Goal: Task Accomplishment & Management: Use online tool/utility

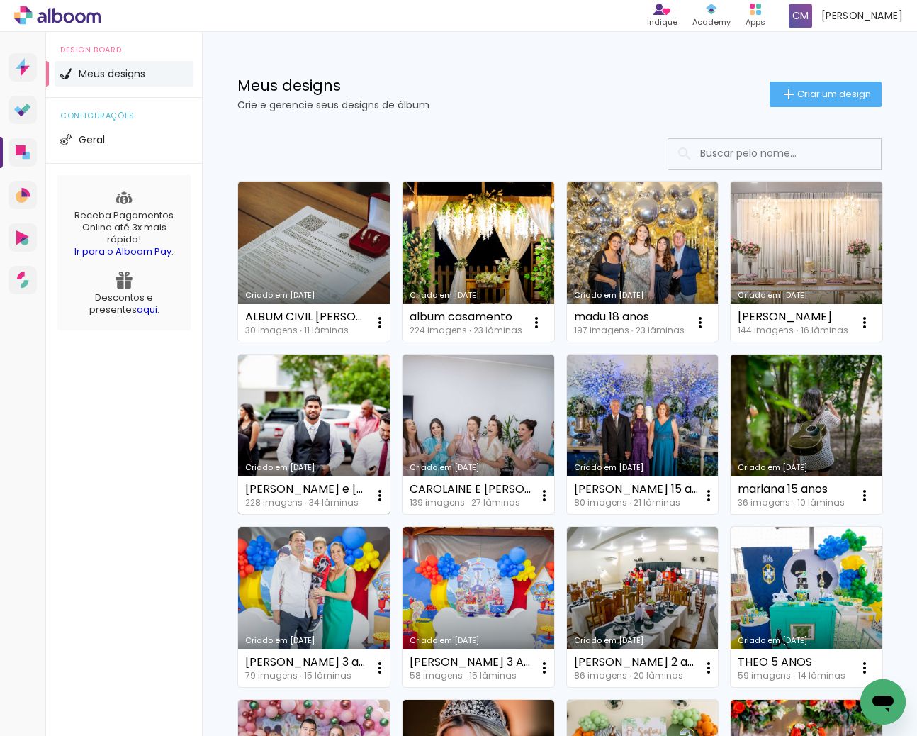
drag, startPoint x: 0, startPoint y: 0, endPoint x: 367, endPoint y: 384, distance: 531.3
click at [367, 384] on link "Criado em [DATE]" at bounding box center [314, 434] width 152 height 160
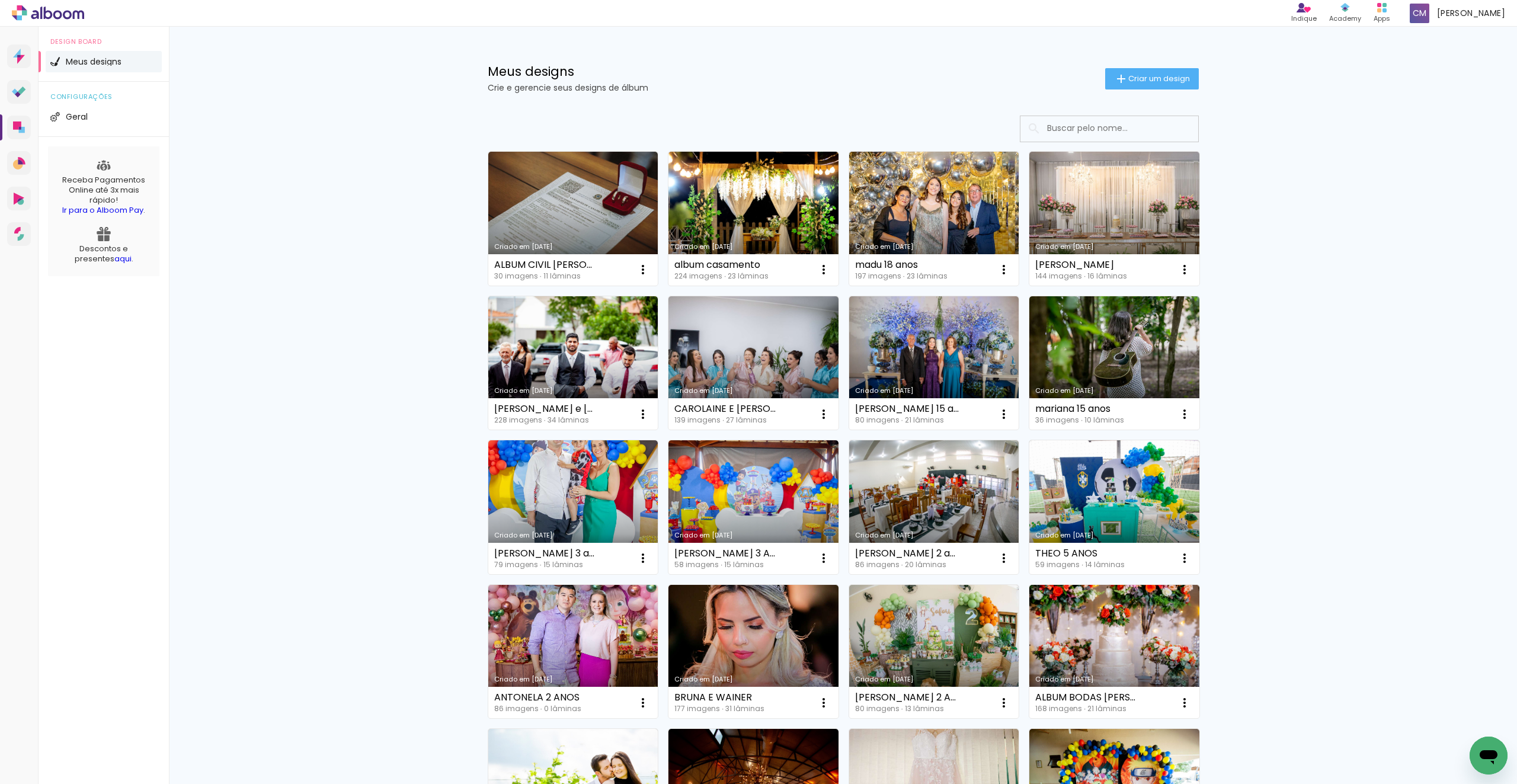
click at [1073, 127] on input at bounding box center [1126, 128] width 169 height 24
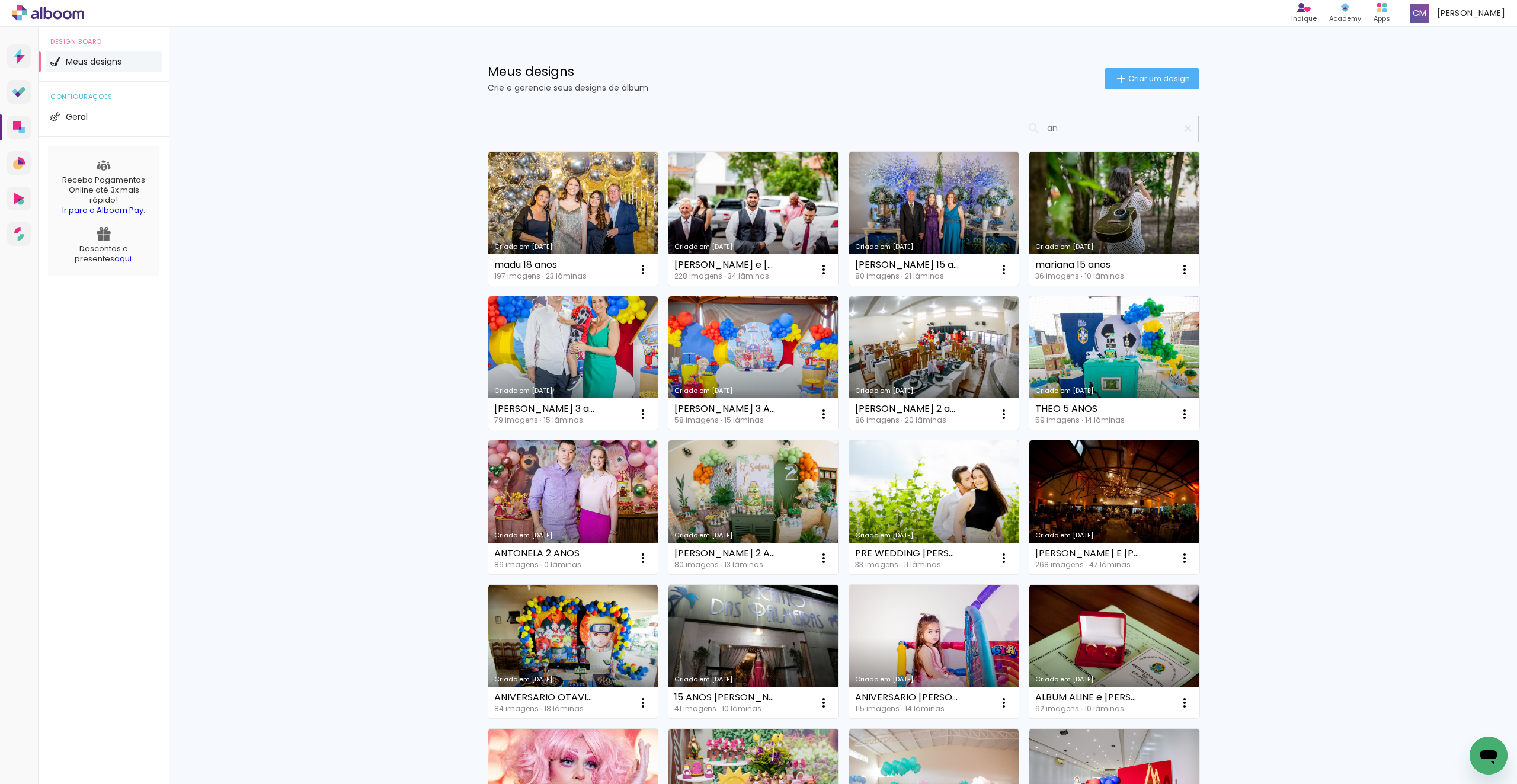
type input "a"
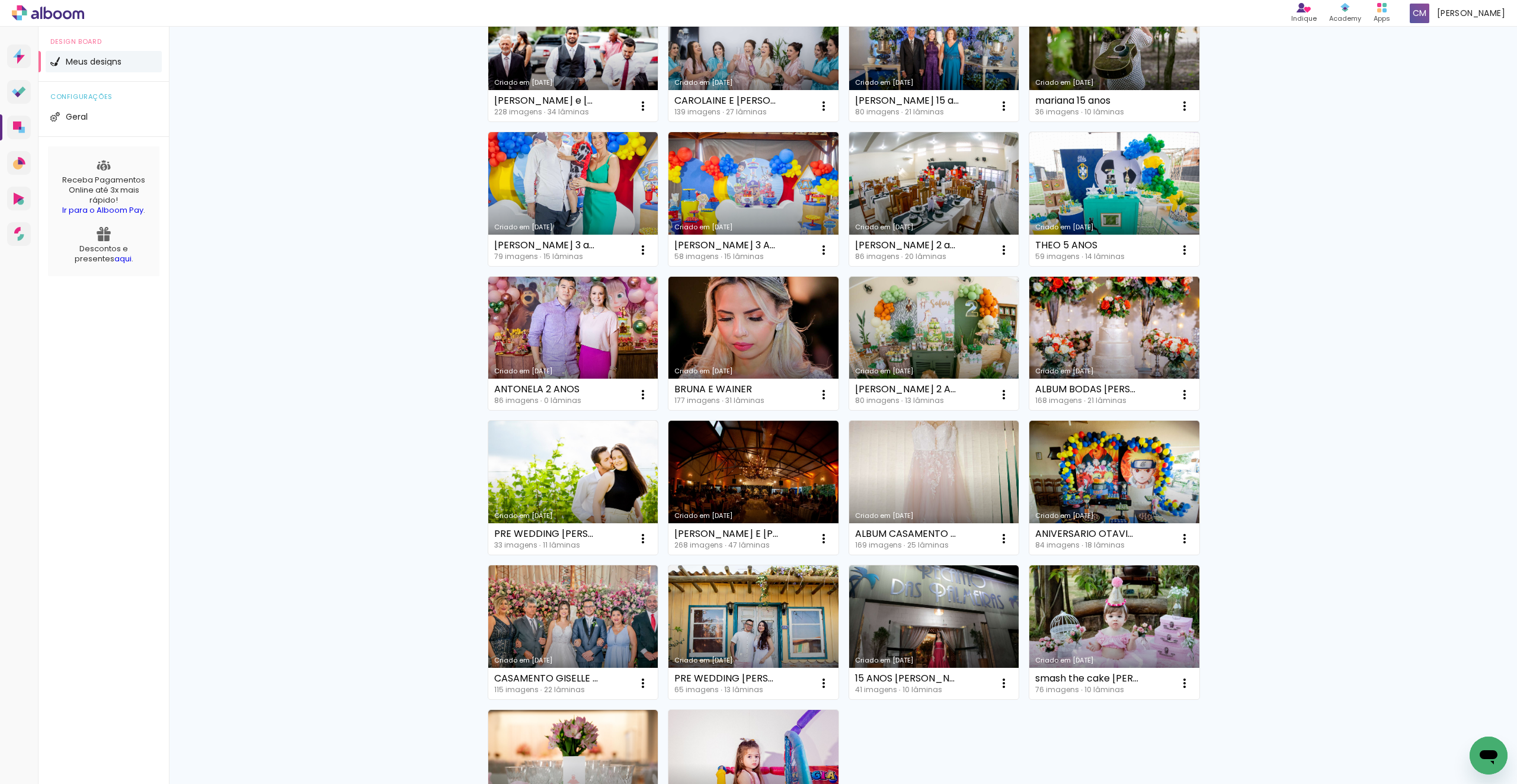
scroll to position [502, 0]
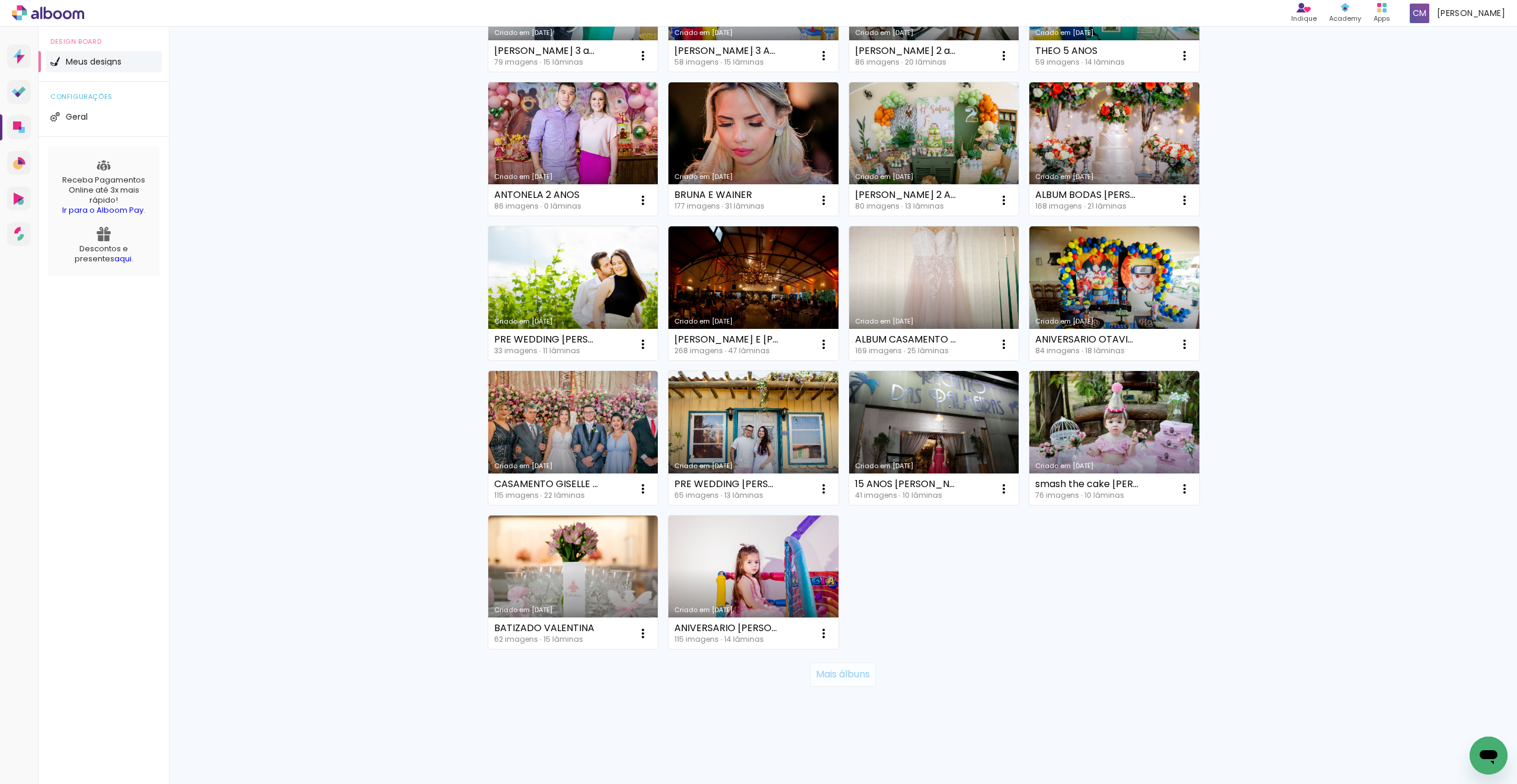
click at [0, 0] on slot "Mais álbuns" at bounding box center [0, 0] width 0 height 0
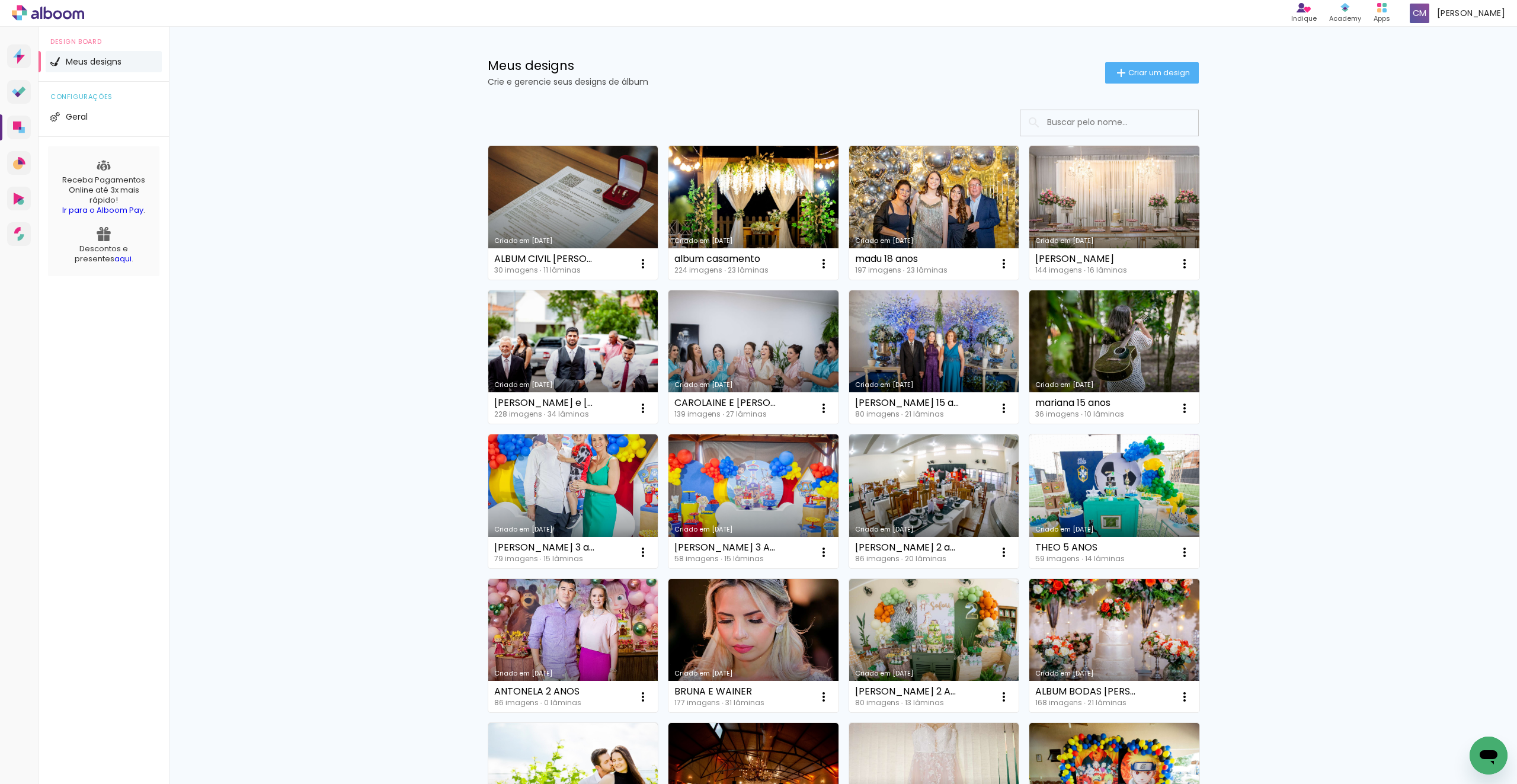
scroll to position [0, 0]
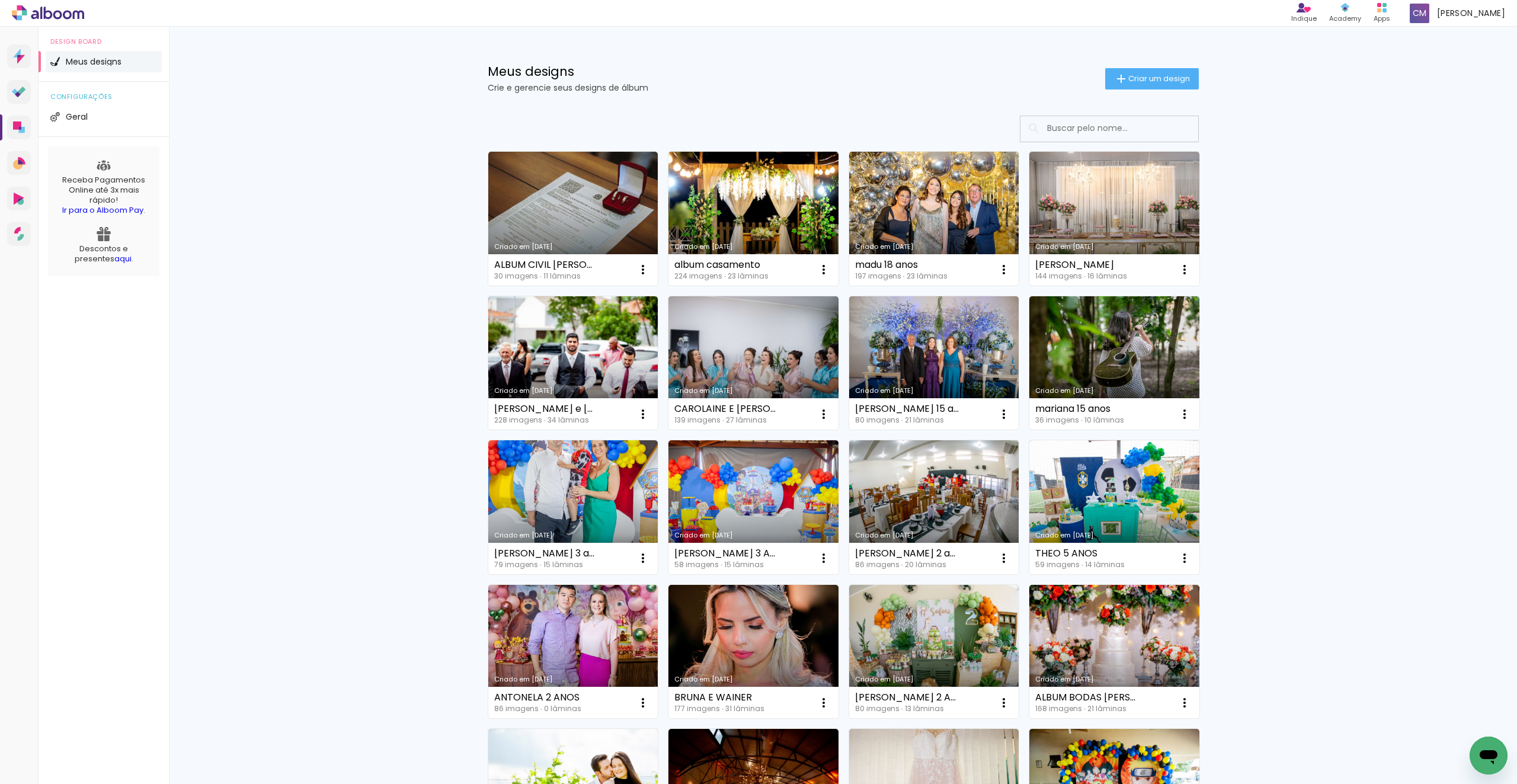
click at [1074, 128] on input at bounding box center [1126, 128] width 169 height 24
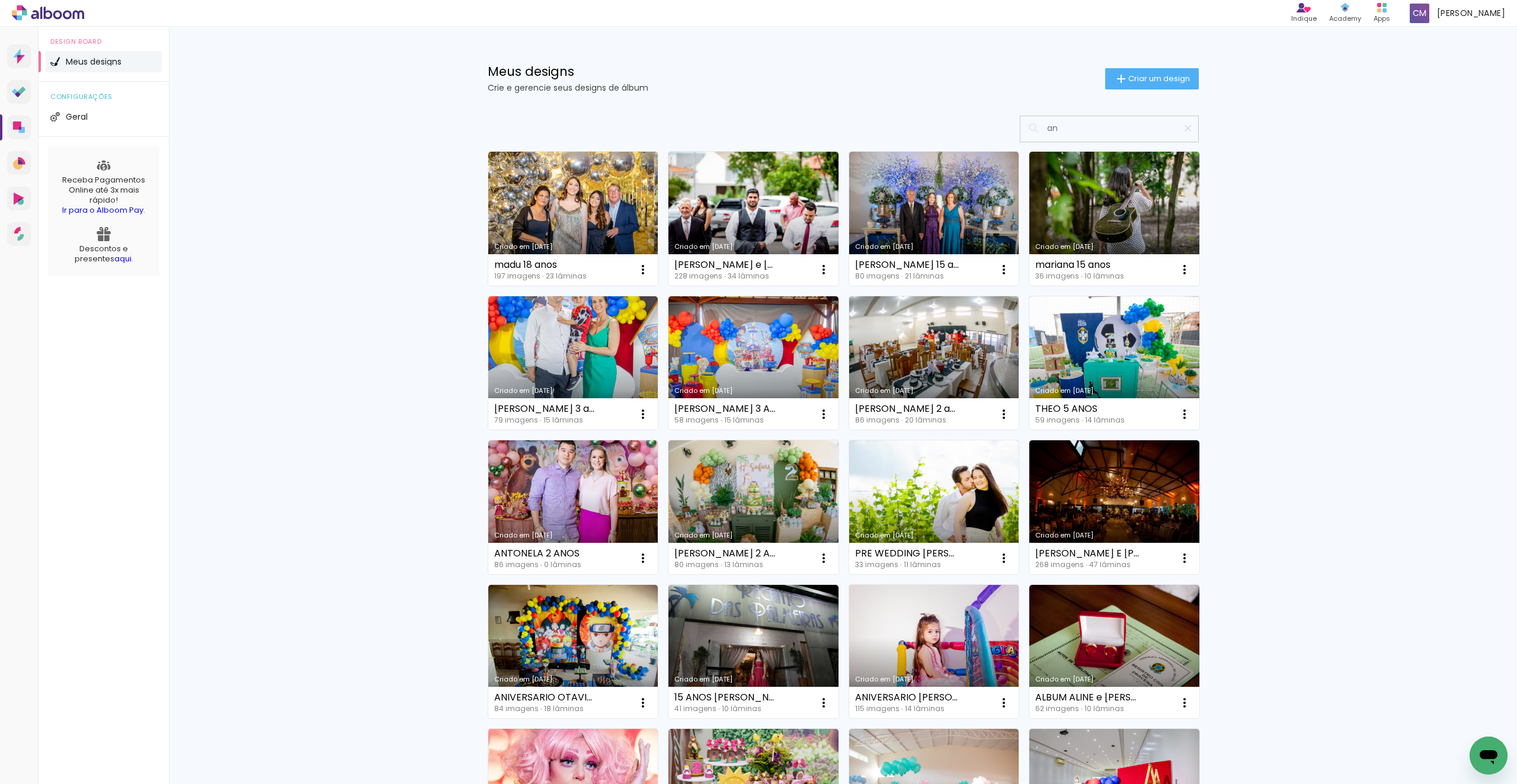
type input "a"
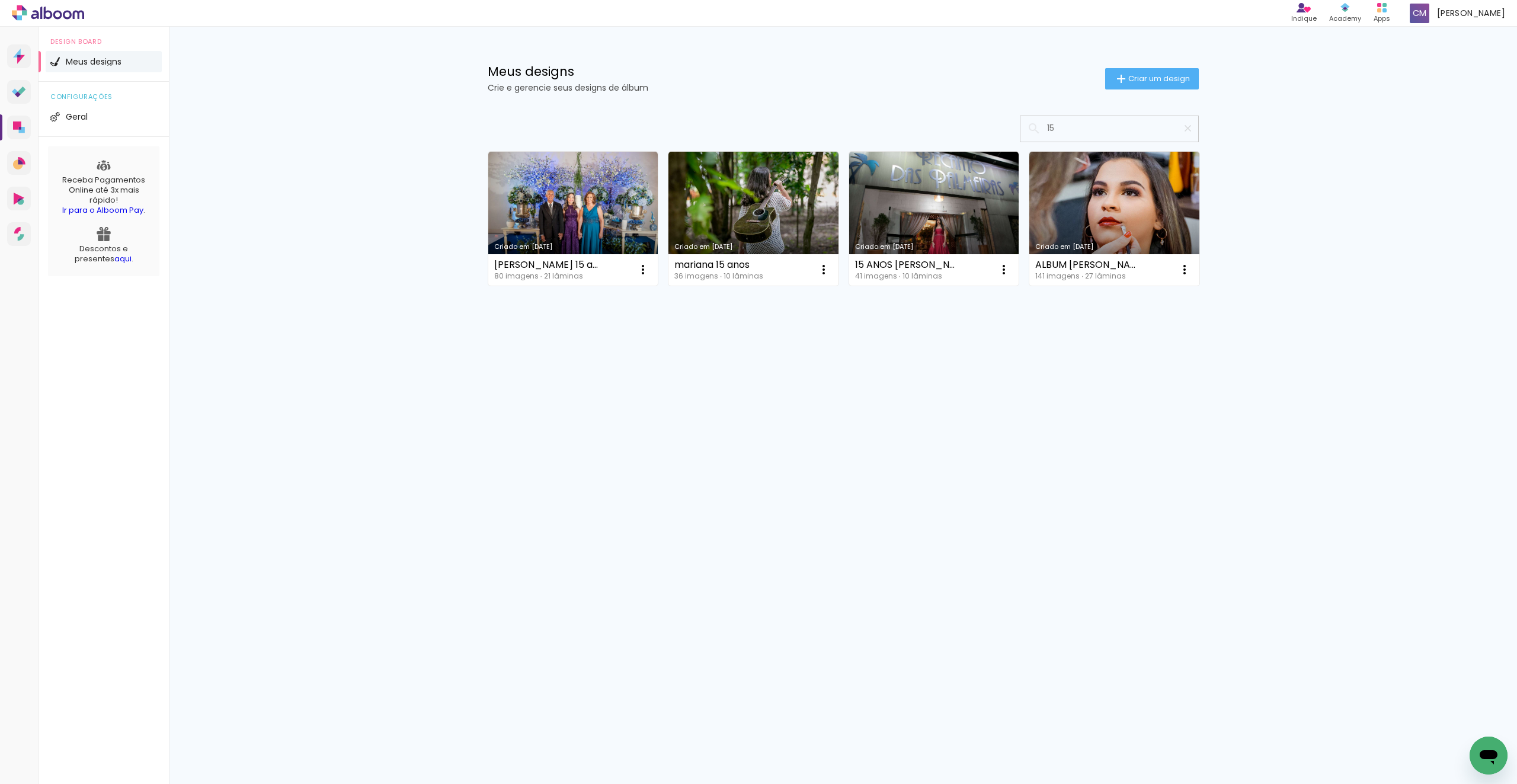
type input "1"
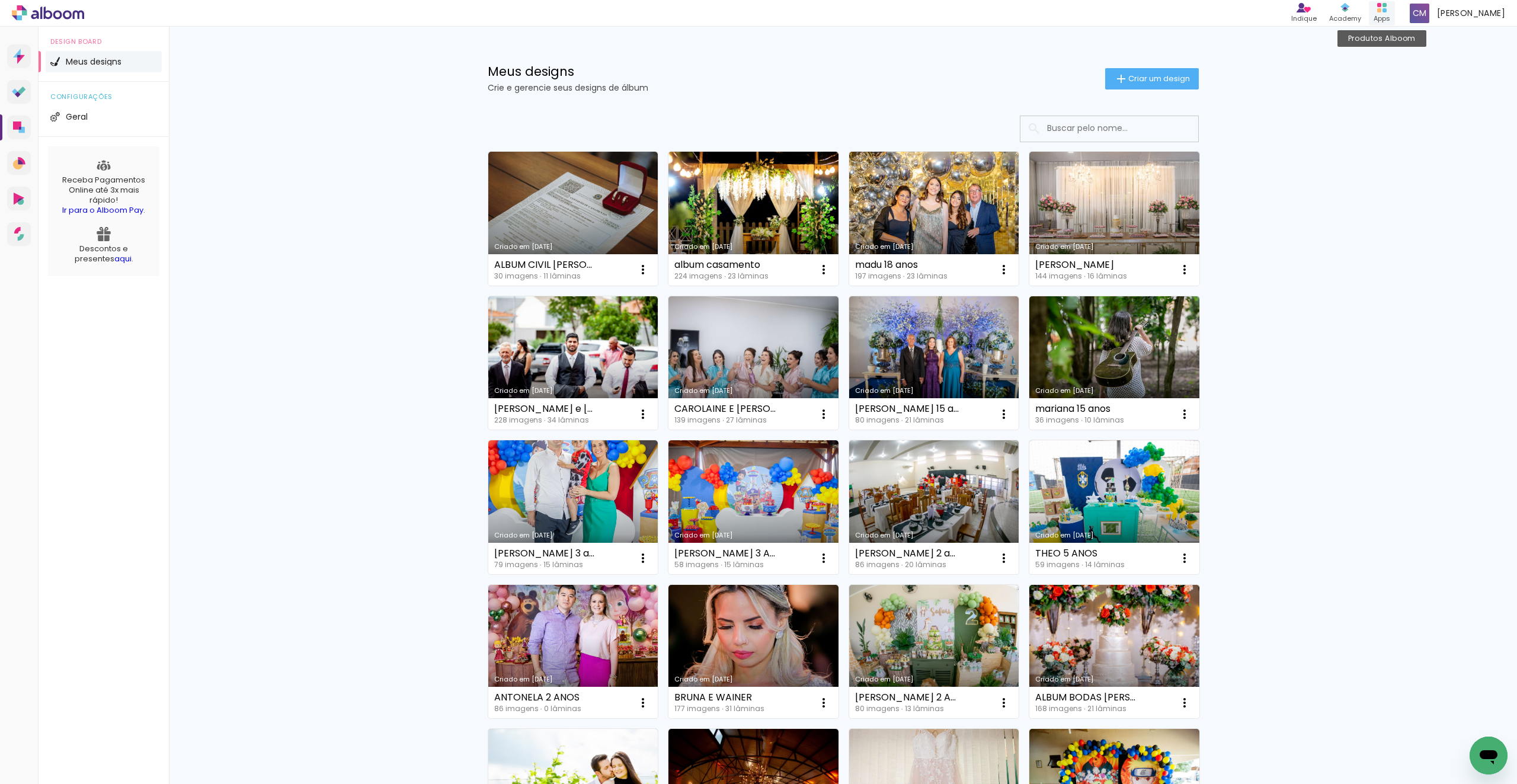
click at [1387, 11] on rect at bounding box center [1384, 10] width 4 height 4
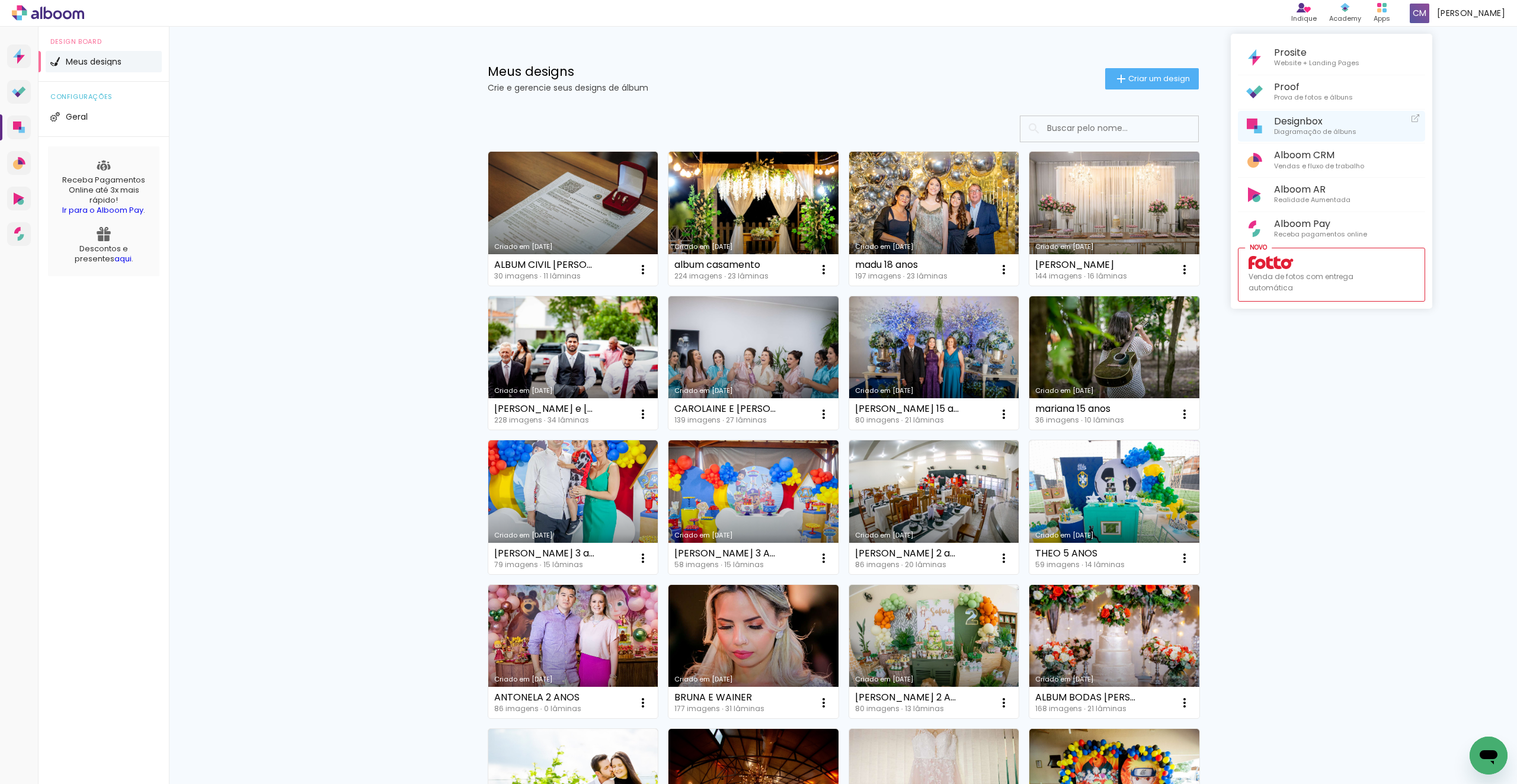
click at [1334, 127] on span "Diagramação de álbuns" at bounding box center [1315, 132] width 83 height 11
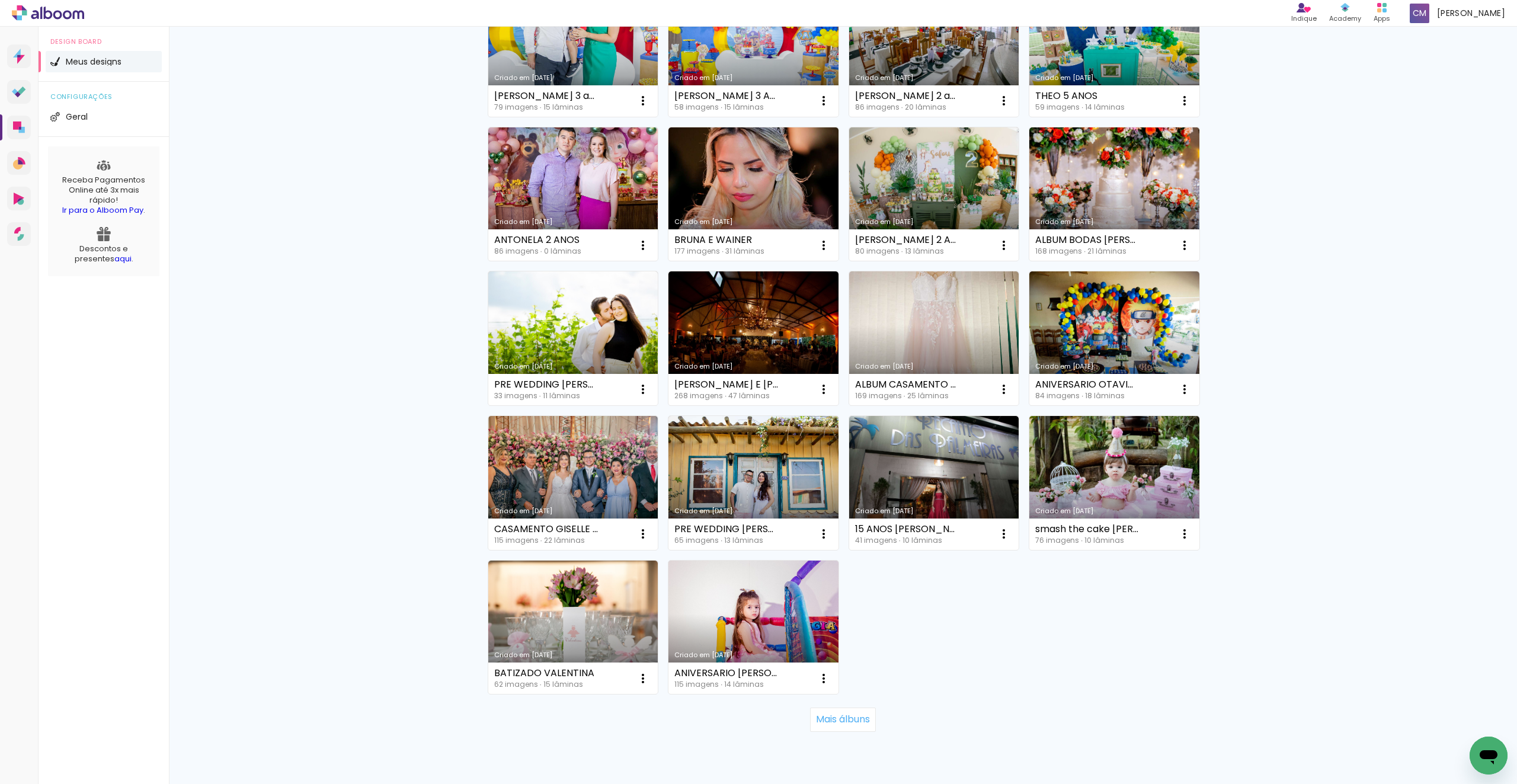
scroll to position [502, 0]
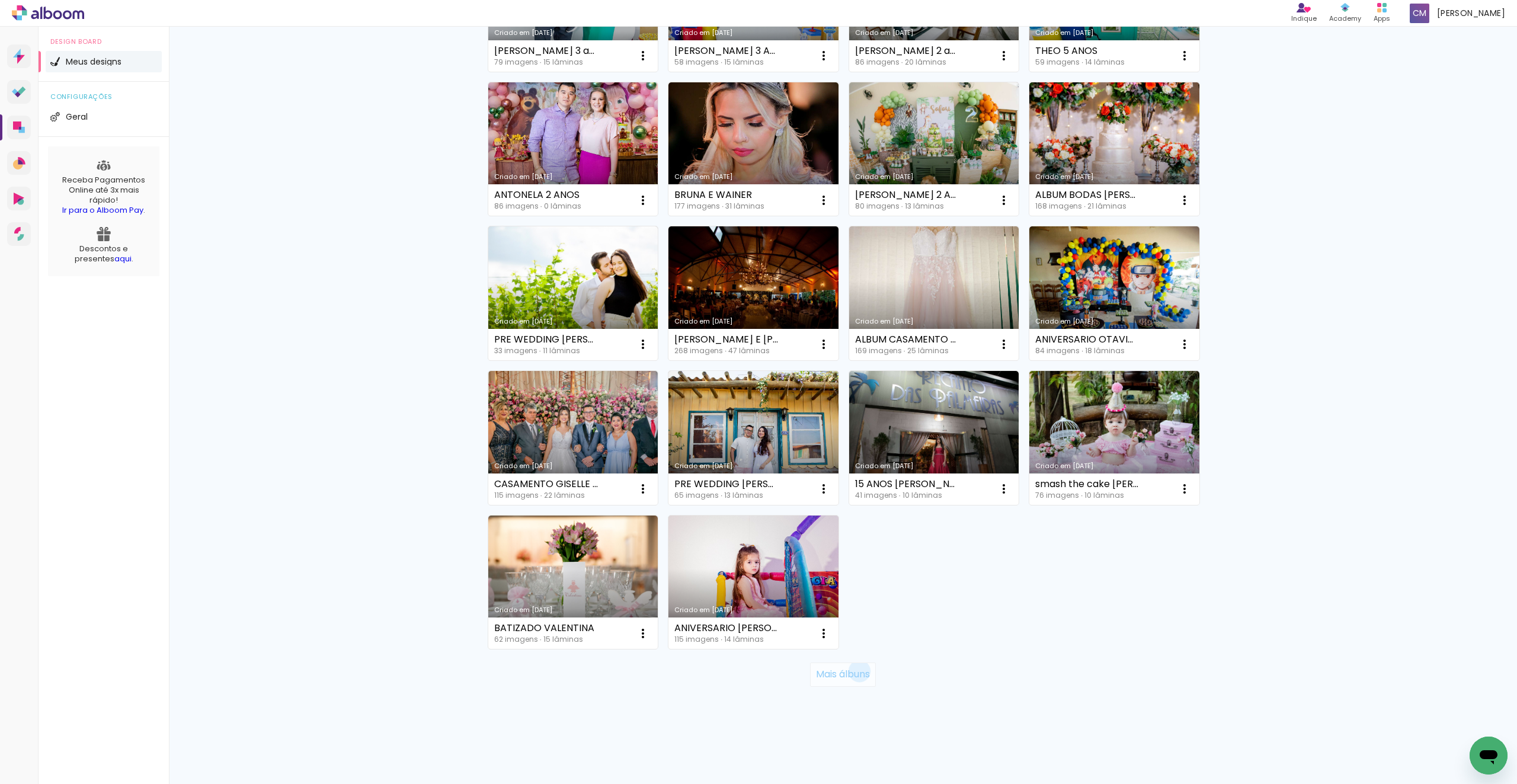
click at [0, 0] on slot "Mais álbuns" at bounding box center [0, 0] width 0 height 0
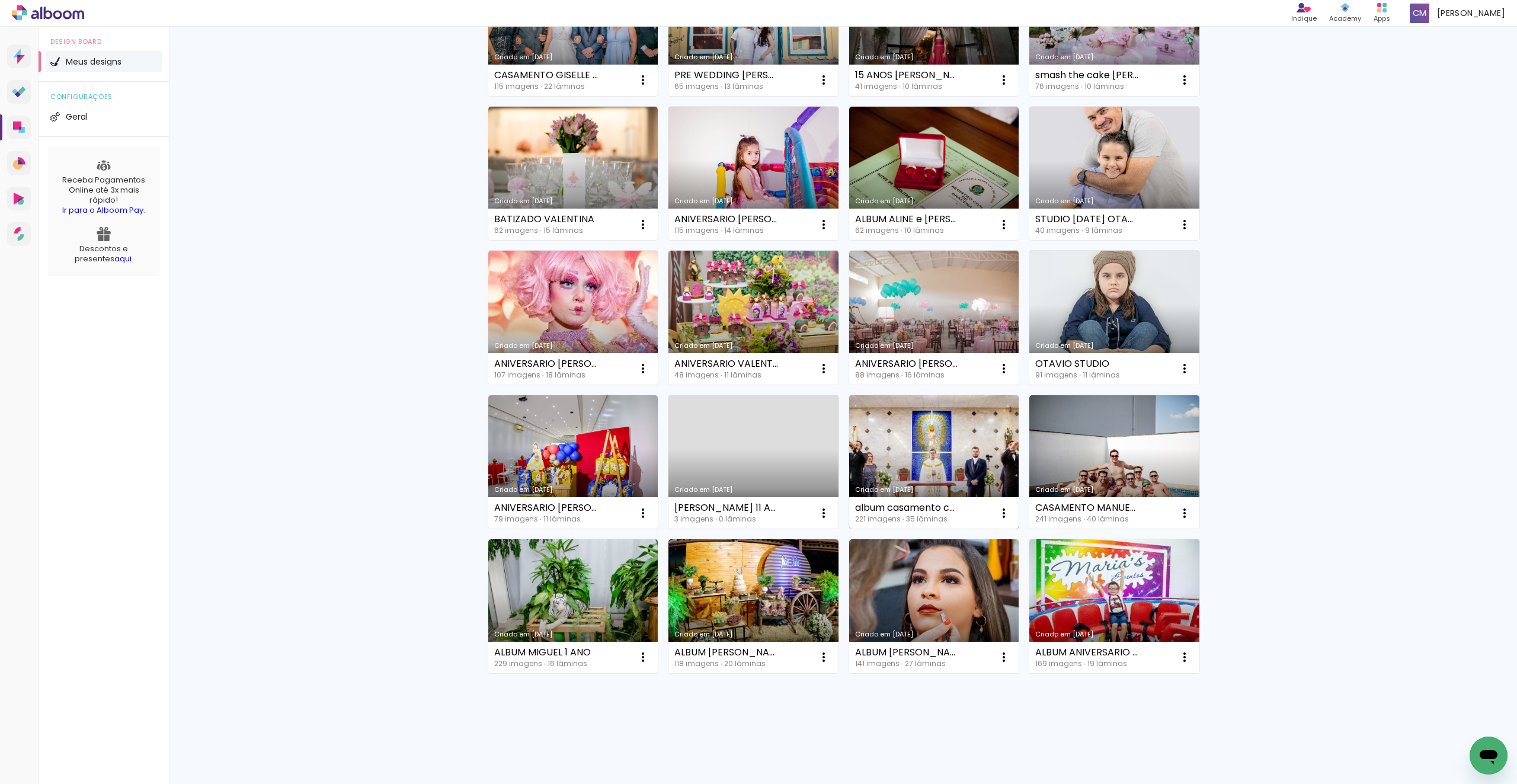
scroll to position [0, 0]
